Goal: Navigation & Orientation: Find specific page/section

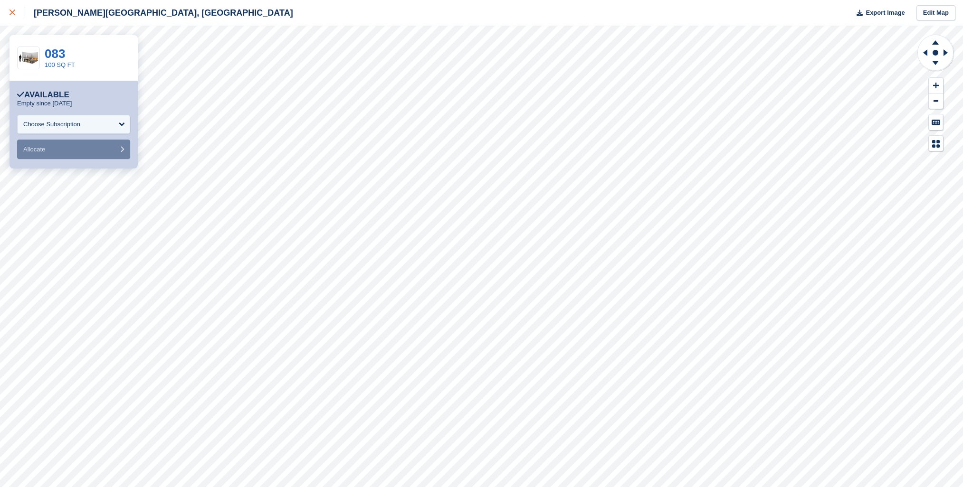
click at [15, 12] on div at bounding box center [18, 12] width 16 height 11
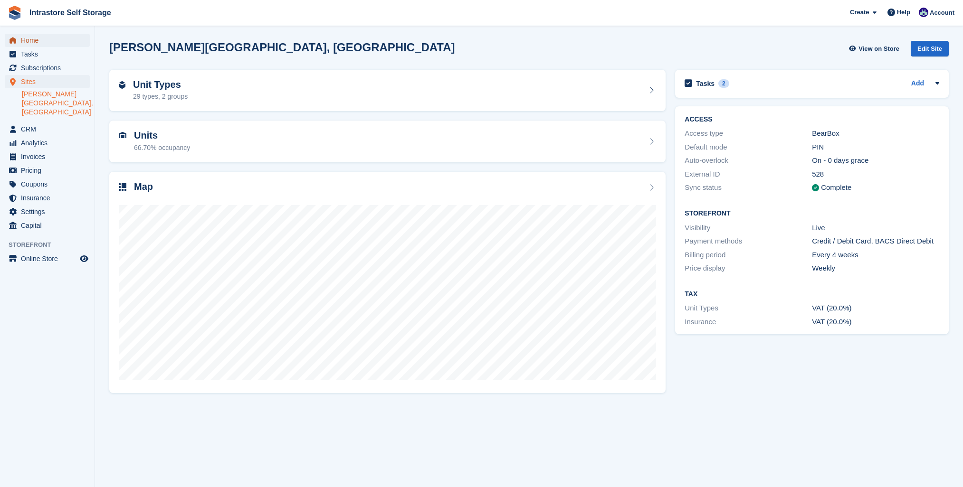
click at [31, 39] on span "Home" at bounding box center [49, 40] width 57 height 13
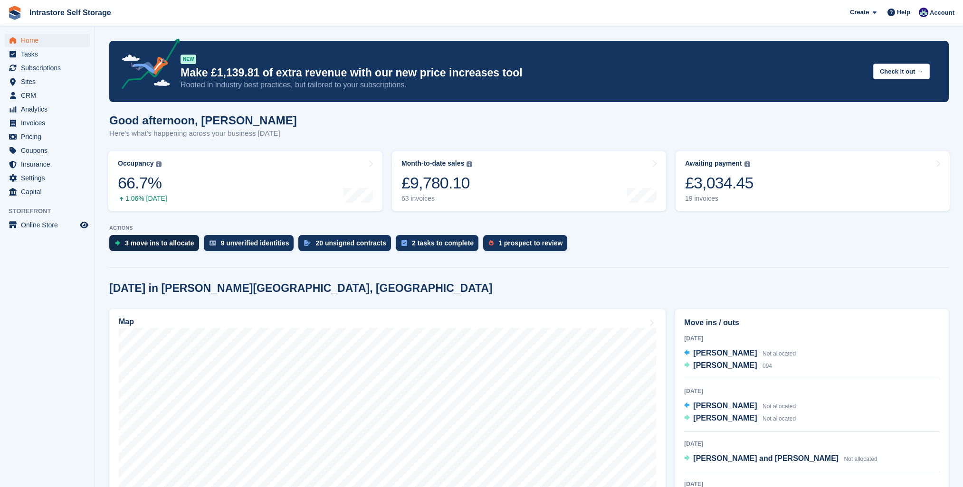
scroll to position [3, 0]
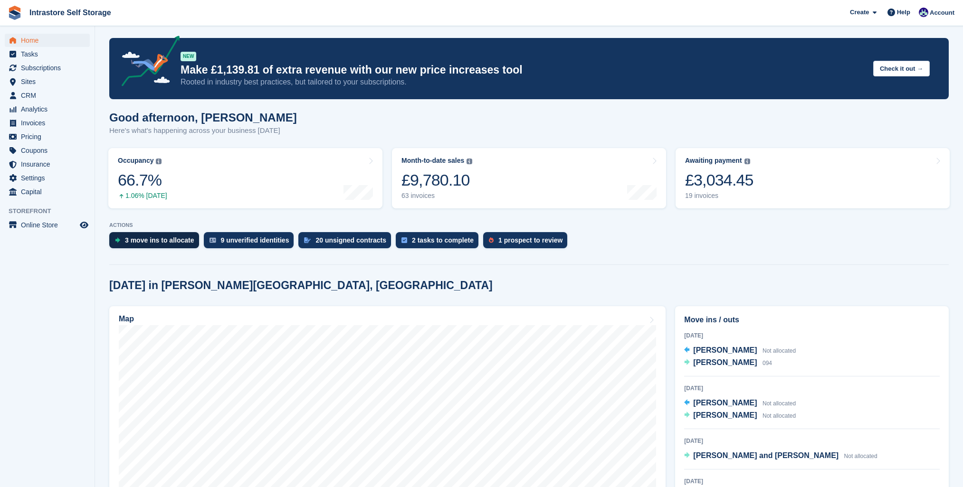
click at [149, 238] on div "3 move ins to allocate" at bounding box center [159, 241] width 69 height 8
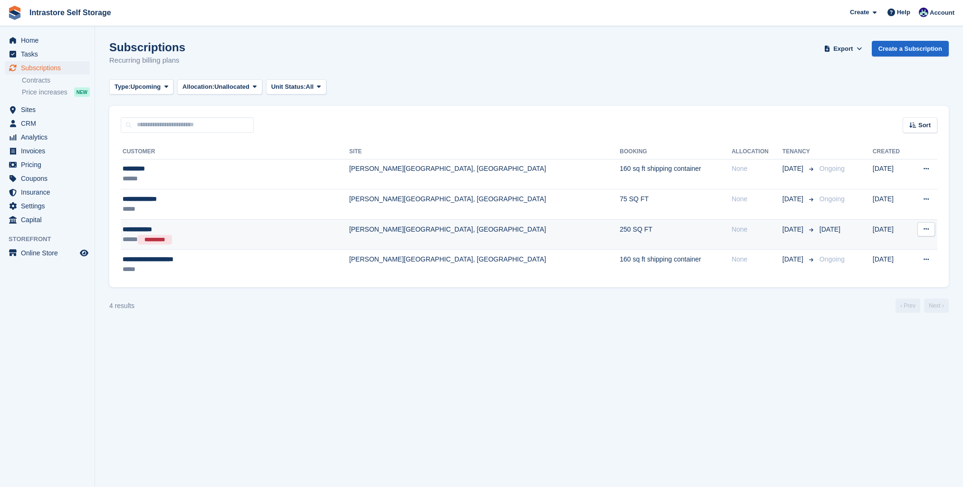
click at [918, 232] on button at bounding box center [926, 229] width 18 height 14
click at [770, 285] on div "Customer Site Booking Allocation Tenancy Created ********* ****** Hornsby House…" at bounding box center [528, 210] width 839 height 155
click at [30, 38] on span "Home" at bounding box center [49, 40] width 57 height 13
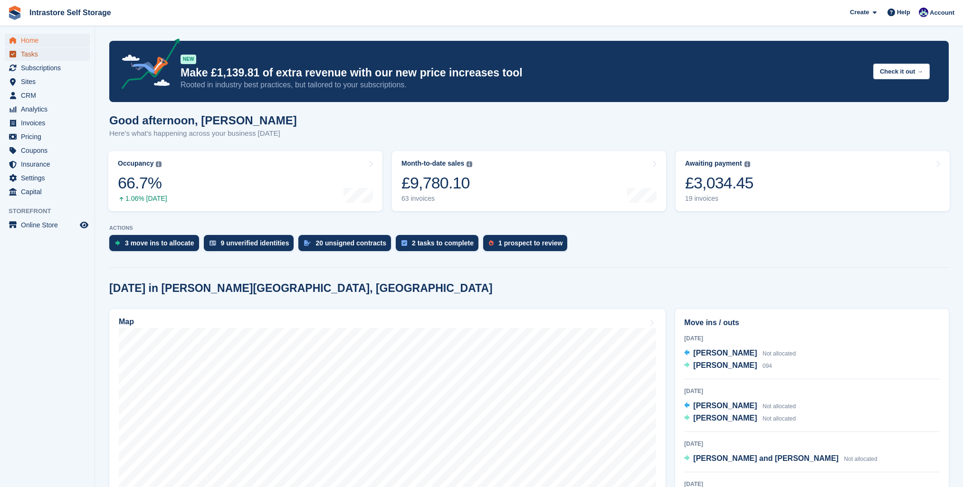
click at [35, 55] on span "Tasks" at bounding box center [49, 54] width 57 height 13
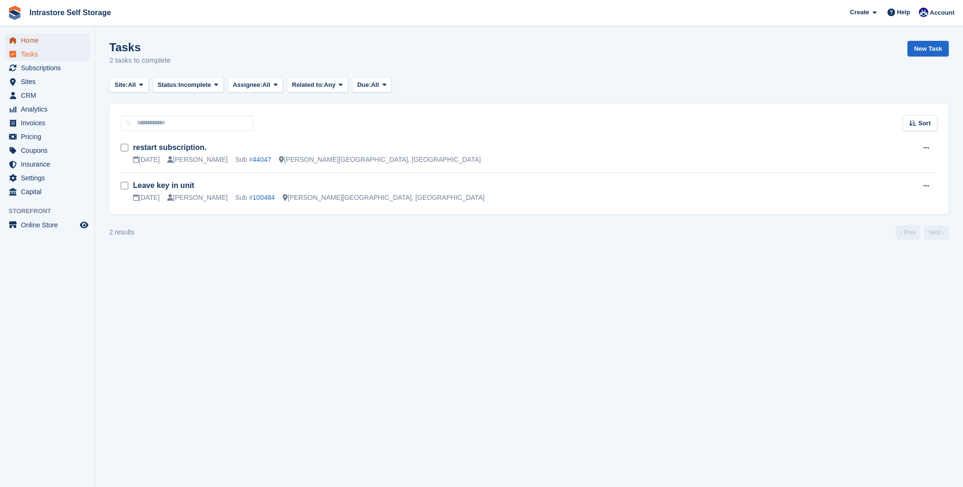
click at [32, 44] on span "Home" at bounding box center [49, 40] width 57 height 13
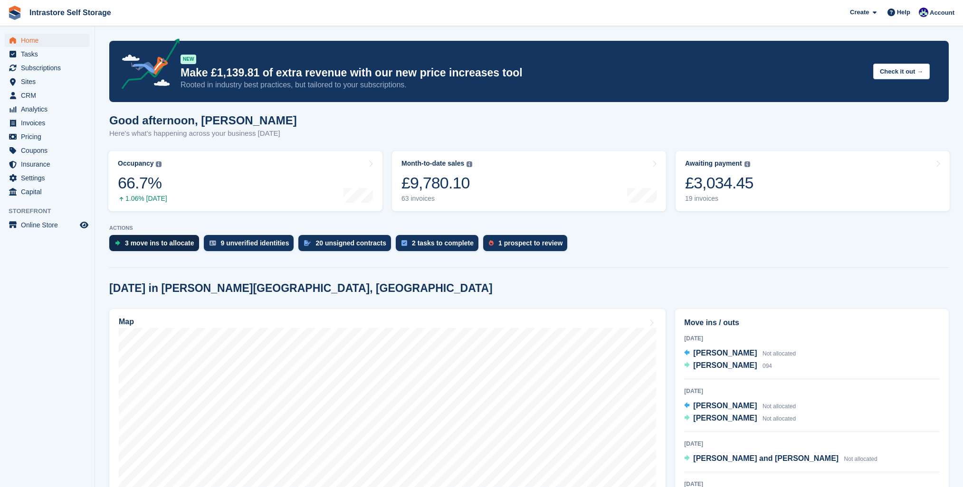
click at [141, 245] on div "3 move ins to allocate" at bounding box center [159, 243] width 69 height 8
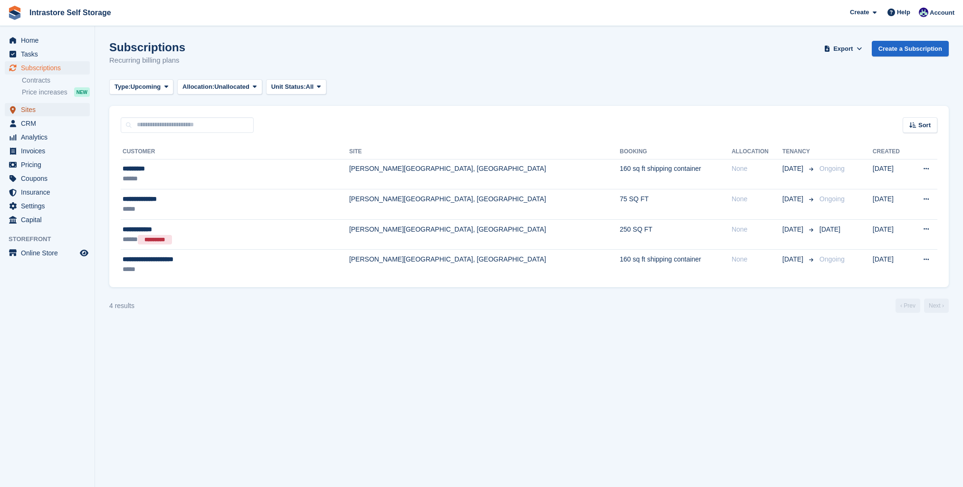
click at [43, 108] on span "Sites" at bounding box center [49, 109] width 57 height 13
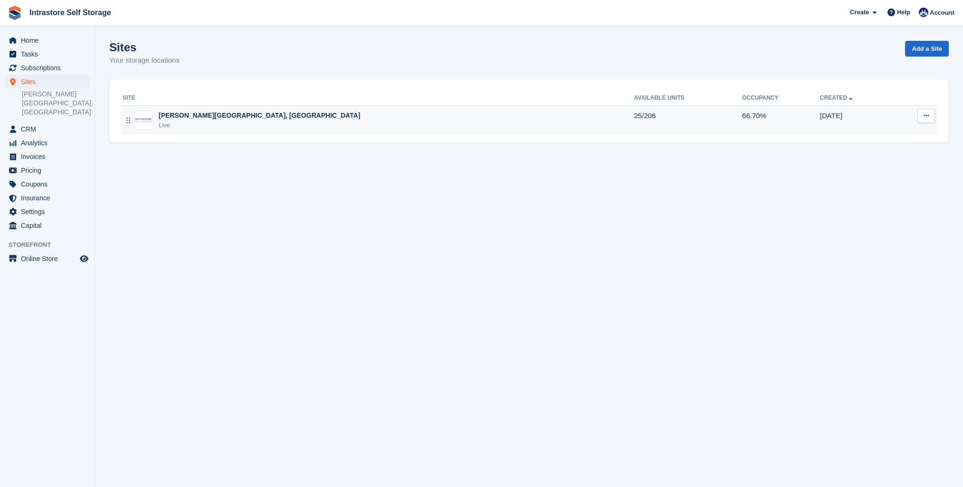
click at [235, 126] on div "Live" at bounding box center [259, 126] width 201 height 10
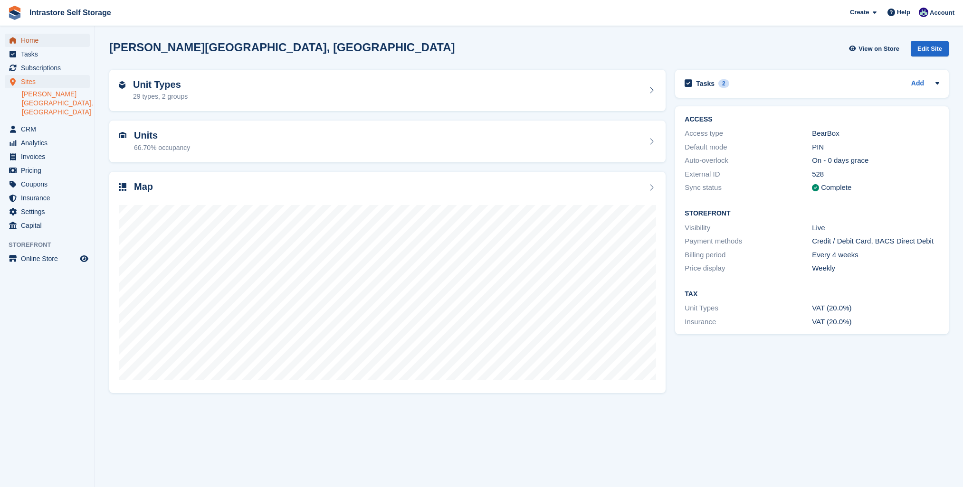
click at [30, 42] on span "Home" at bounding box center [49, 40] width 57 height 13
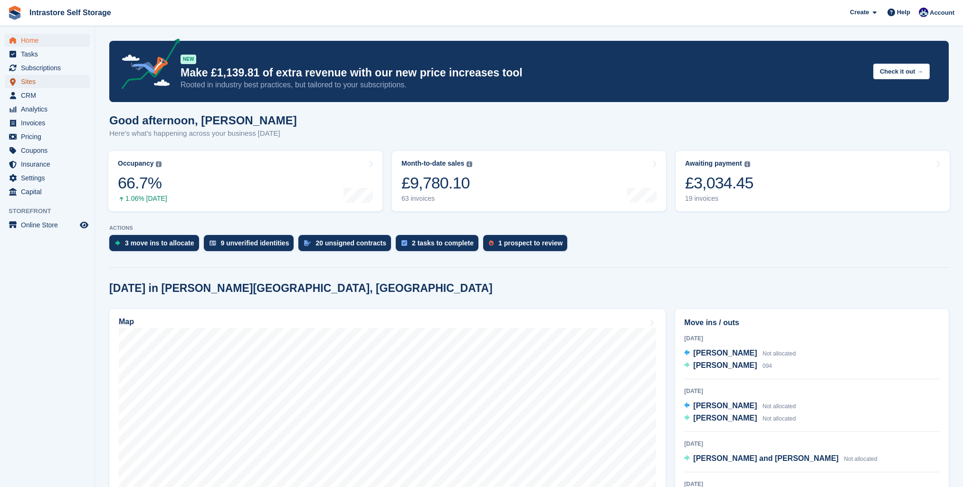
click at [27, 80] on span "Sites" at bounding box center [49, 81] width 57 height 13
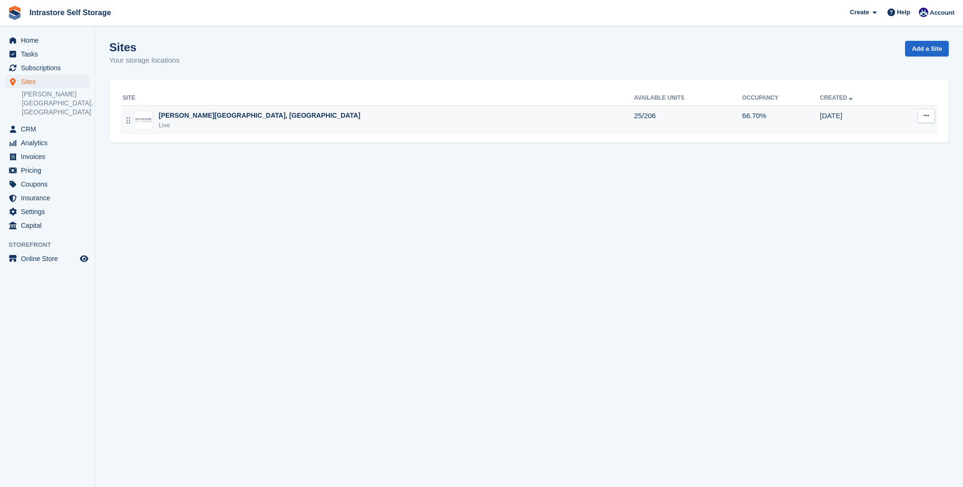
click at [261, 122] on div "[PERSON_NAME][GEOGRAPHIC_DATA], [GEOGRAPHIC_DATA] Live" at bounding box center [379, 120] width 512 height 19
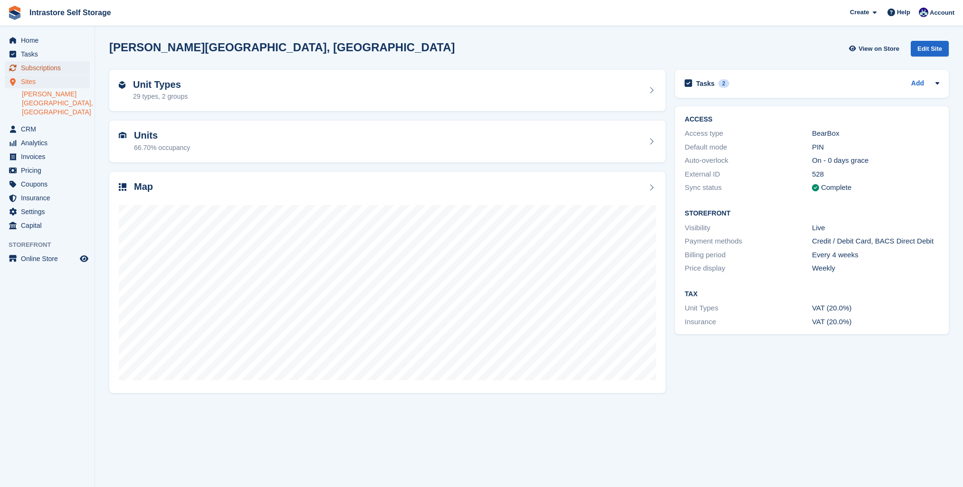
click at [36, 66] on span "Subscriptions" at bounding box center [49, 67] width 57 height 13
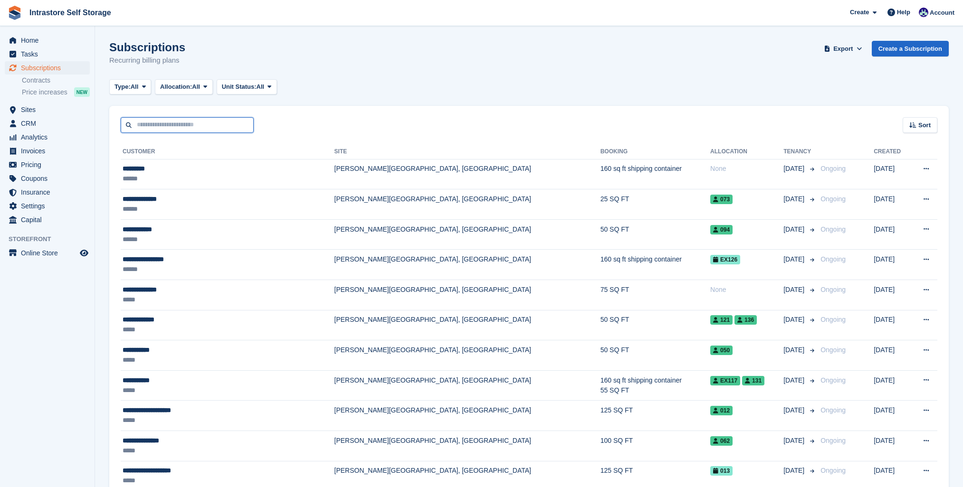
click at [157, 121] on input "text" at bounding box center [187, 125] width 133 height 16
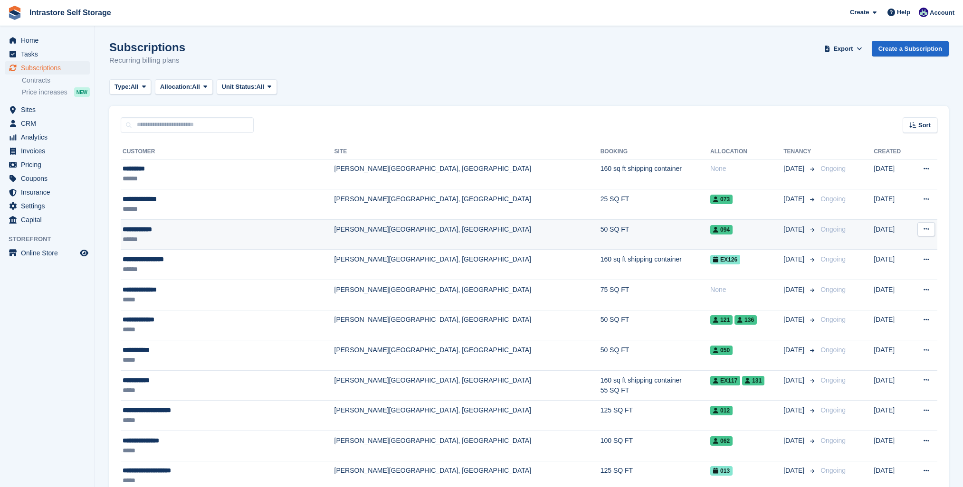
click at [200, 232] on div "**********" at bounding box center [201, 230] width 156 height 10
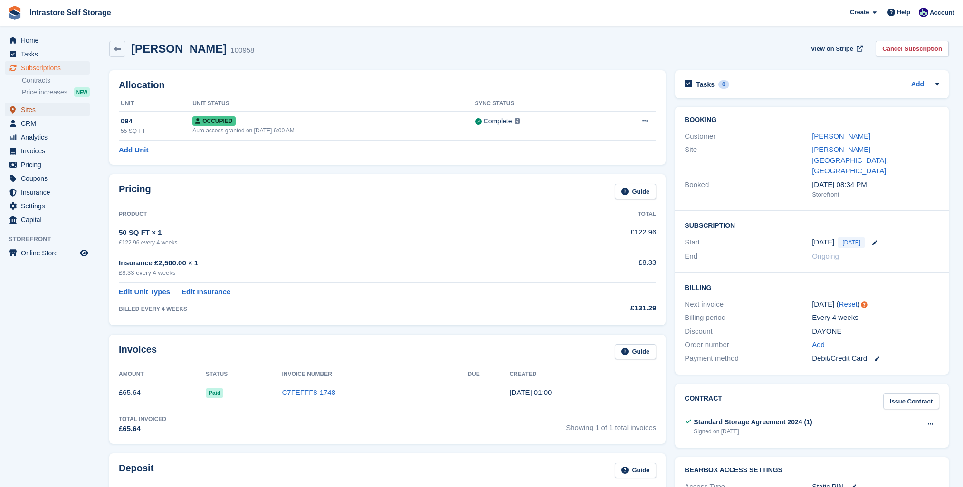
click at [32, 109] on span "Sites" at bounding box center [49, 109] width 57 height 13
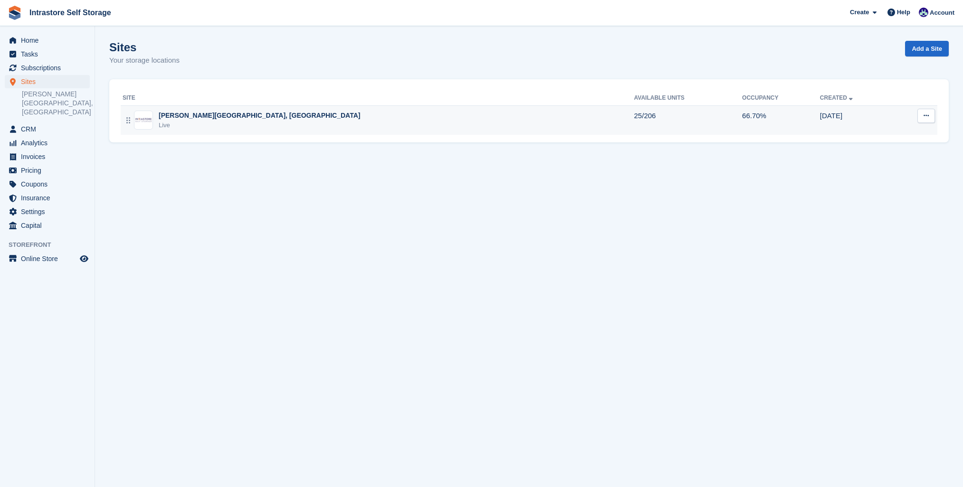
click at [144, 118] on img at bounding box center [143, 120] width 18 height 7
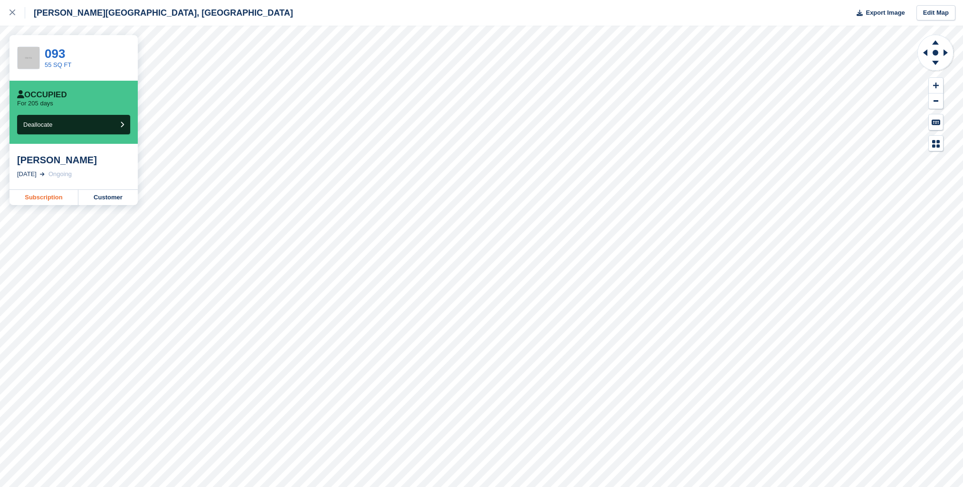
click at [39, 196] on link "Subscription" at bounding box center [44, 197] width 69 height 15
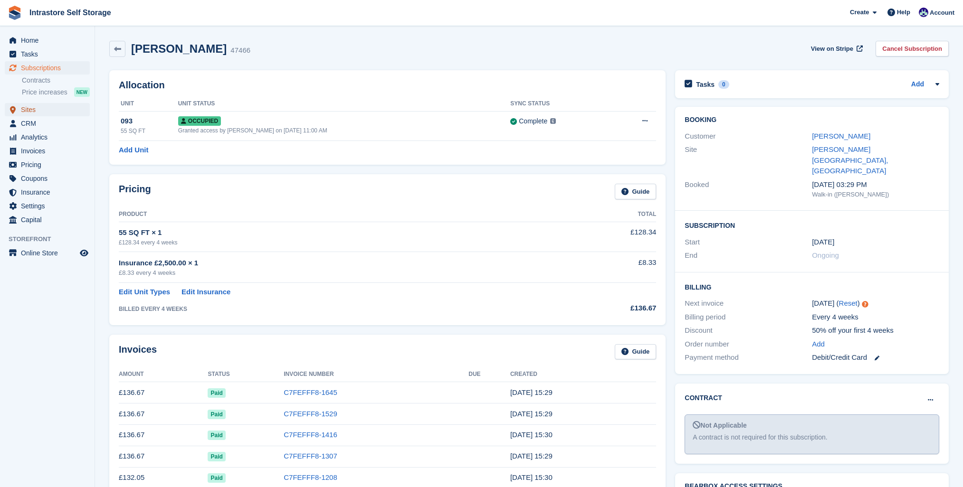
click at [35, 113] on span "Sites" at bounding box center [49, 109] width 57 height 13
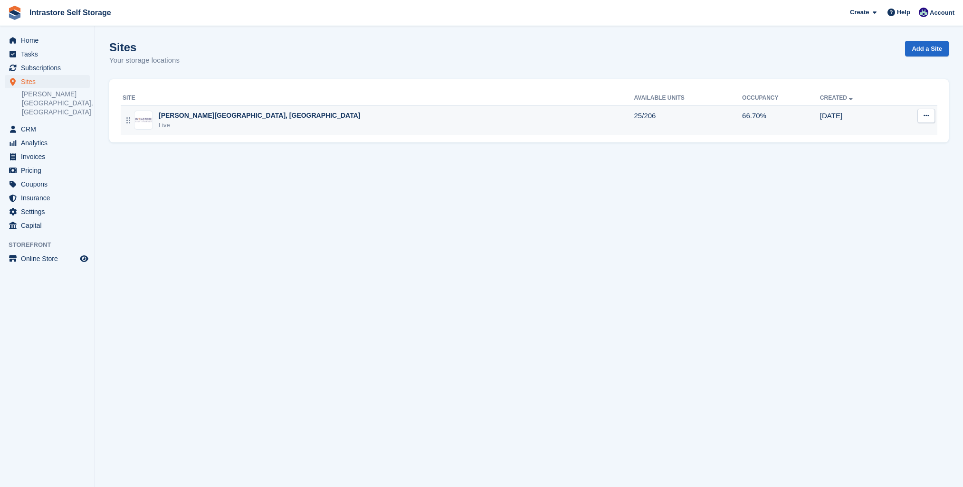
click at [269, 133] on td "[PERSON_NAME][GEOGRAPHIC_DATA], [GEOGRAPHIC_DATA] Live" at bounding box center [378, 119] width 514 height 29
